Goal: Task Accomplishment & Management: Manage account settings

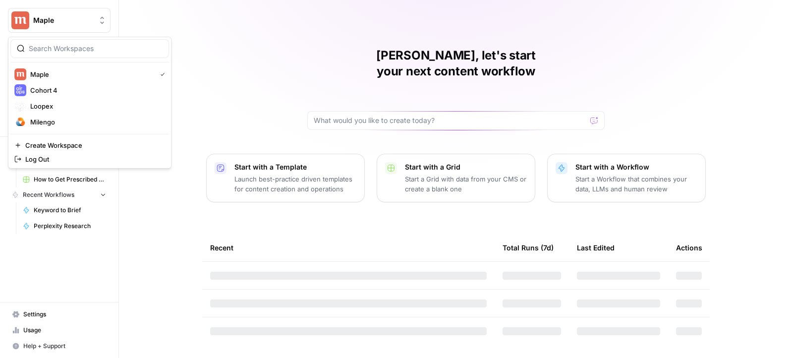
click at [79, 13] on button "Maple" at bounding box center [59, 20] width 103 height 25
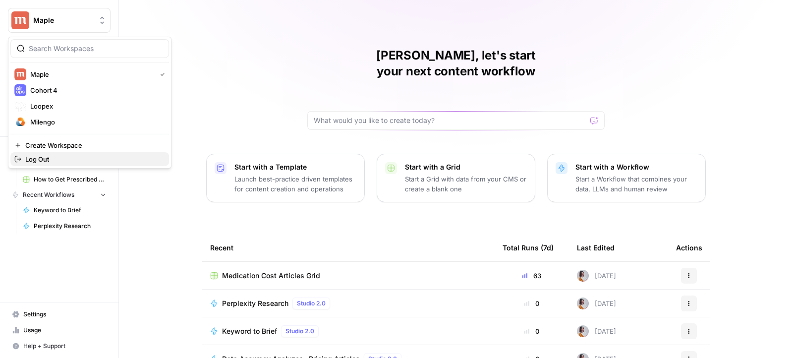
click at [65, 156] on span "Log Out" at bounding box center [93, 159] width 136 height 10
